Goal: Transaction & Acquisition: Subscribe to service/newsletter

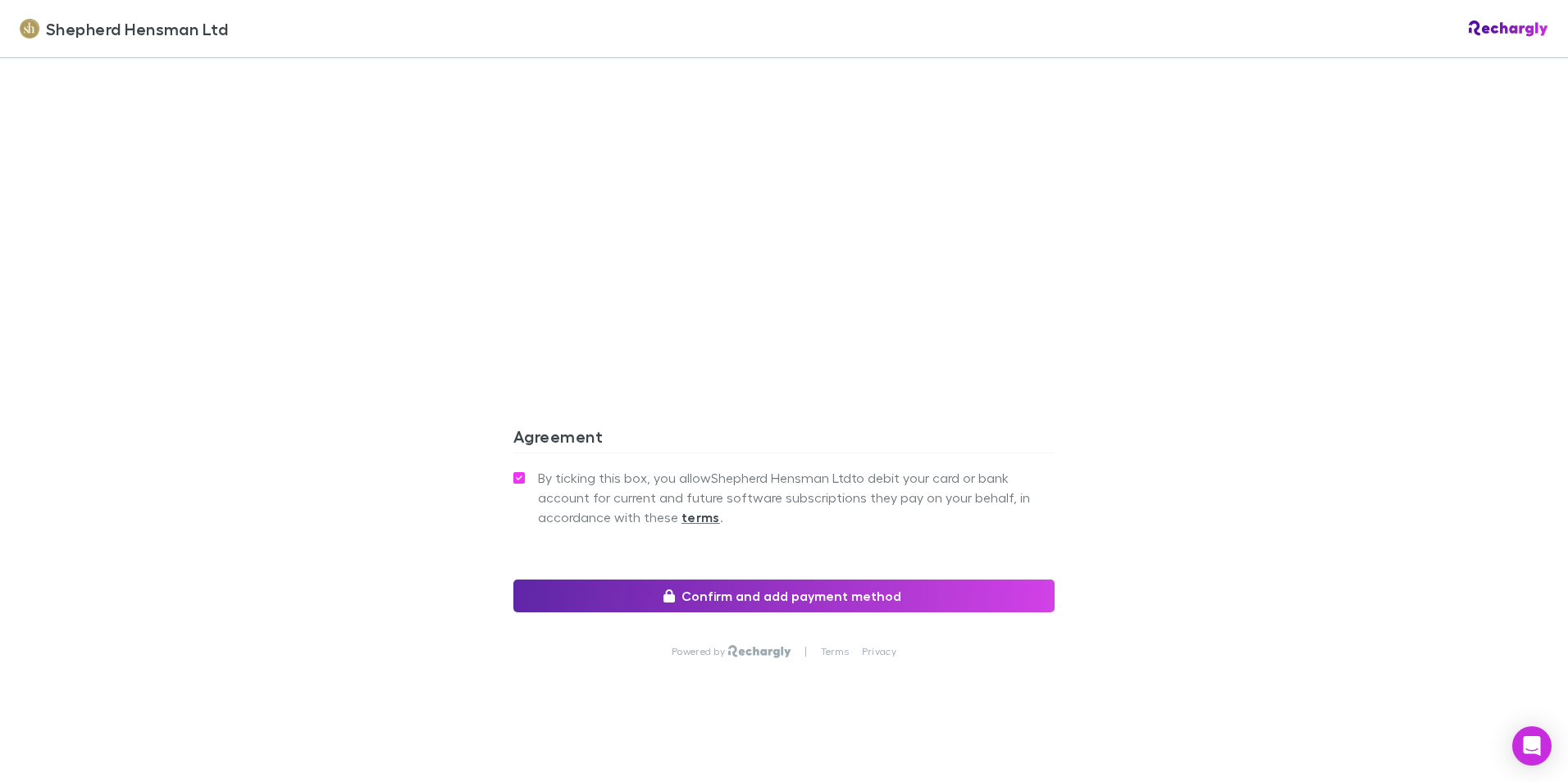
scroll to position [1354, 0]
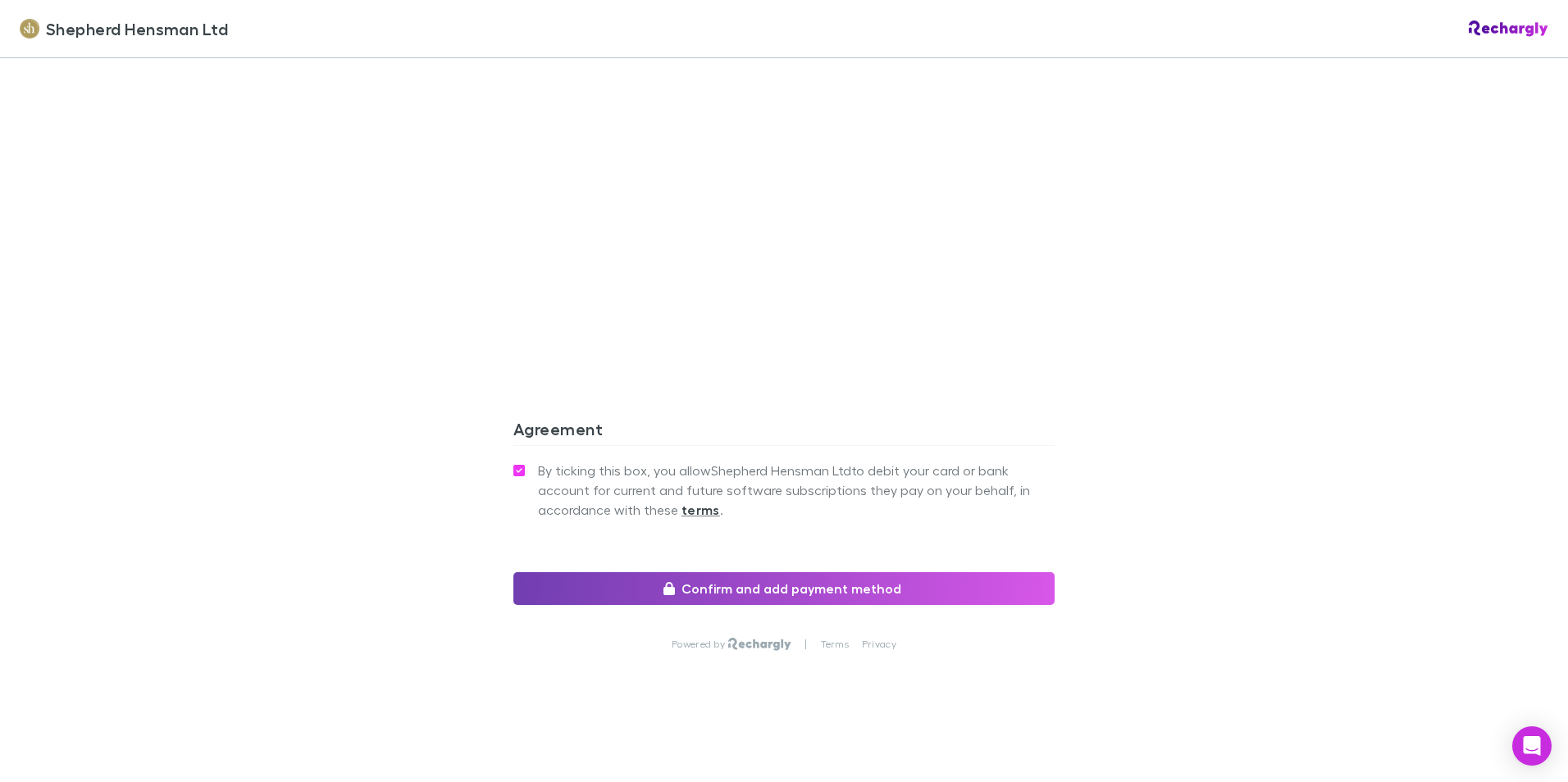
click at [885, 594] on button "Confirm and add payment method" at bounding box center [784, 588] width 541 height 33
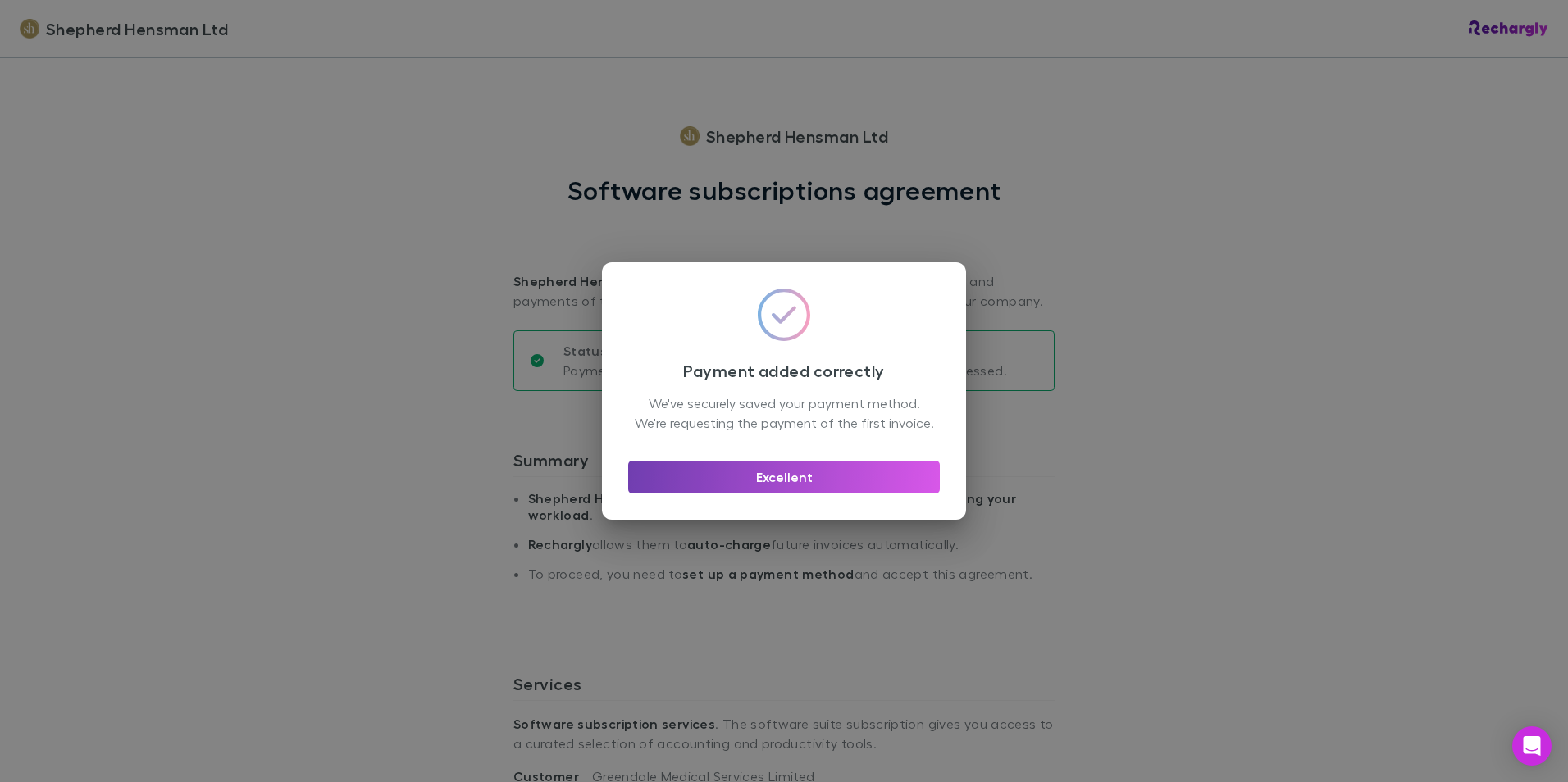
click at [780, 490] on button "Excellent" at bounding box center [784, 476] width 312 height 33
